Goal: Task Accomplishment & Management: Use online tool/utility

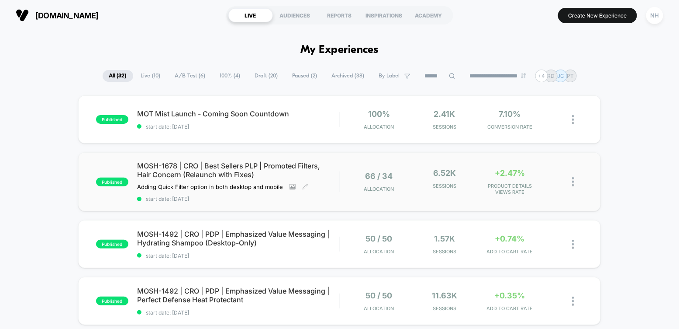
click at [280, 165] on span "MOSH-1678 | CRO | Best Sellers PLP | Promoted Filters, Hair Concern (Relaunch w…" at bounding box center [238, 169] width 202 height 17
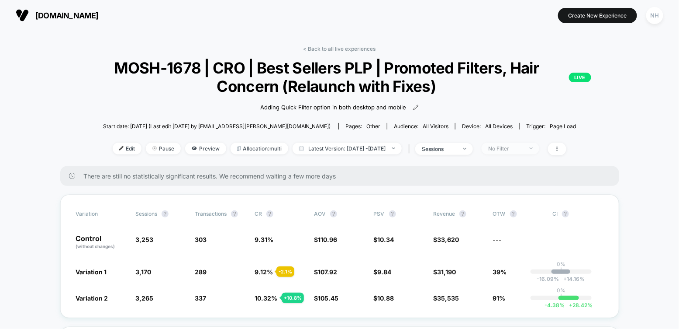
click at [523, 151] on span "No Filter" at bounding box center [511, 148] width 58 height 12
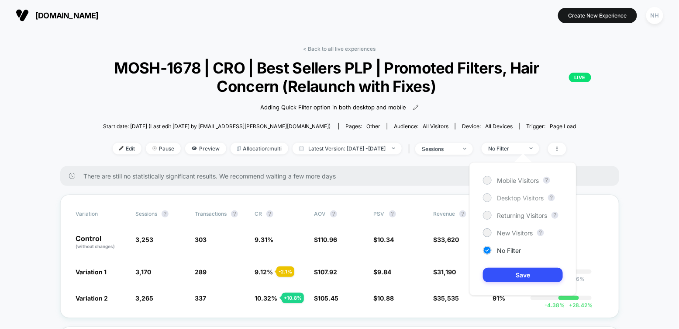
click at [529, 198] on span "Desktop Visitors" at bounding box center [520, 197] width 47 height 7
click at [531, 268] on button "Save" at bounding box center [523, 274] width 80 height 14
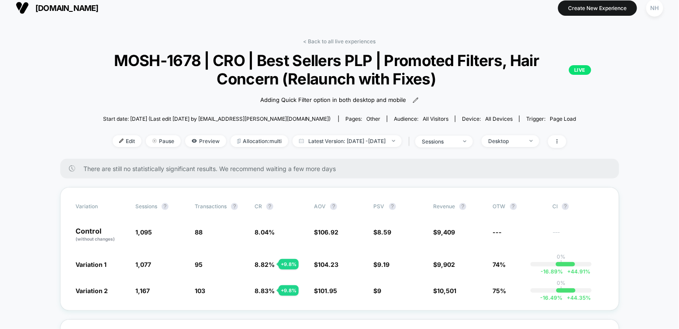
scroll to position [9, 0]
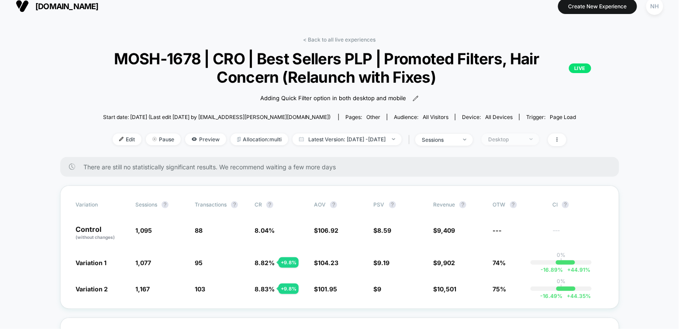
click at [530, 142] on span "Desktop" at bounding box center [511, 139] width 58 height 12
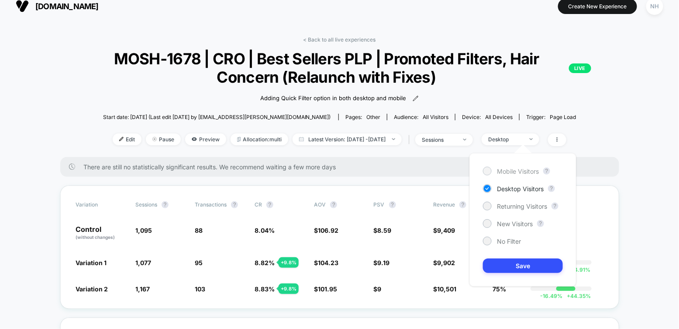
click at [530, 167] on span "Mobile Visitors" at bounding box center [518, 170] width 42 height 7
click at [532, 257] on div "Mobile Visitors ? Desktop Visitors ? Returning Visitors ? New Visitors ? No Fil…" at bounding box center [523, 219] width 107 height 133
click at [550, 267] on button "Save" at bounding box center [523, 265] width 80 height 14
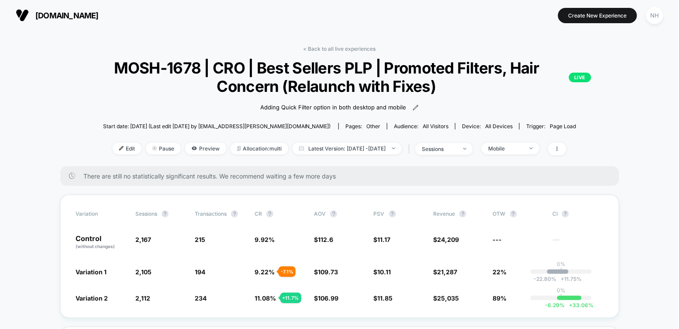
click at [339, 48] on link "< Back to all live experiences" at bounding box center [340, 48] width 73 height 7
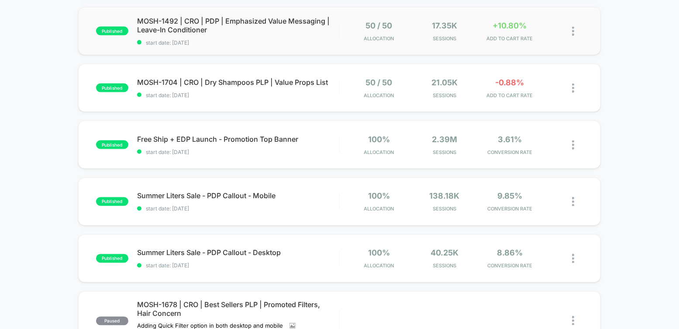
scroll to position [442, 0]
